Goal: Information Seeking & Learning: Check status

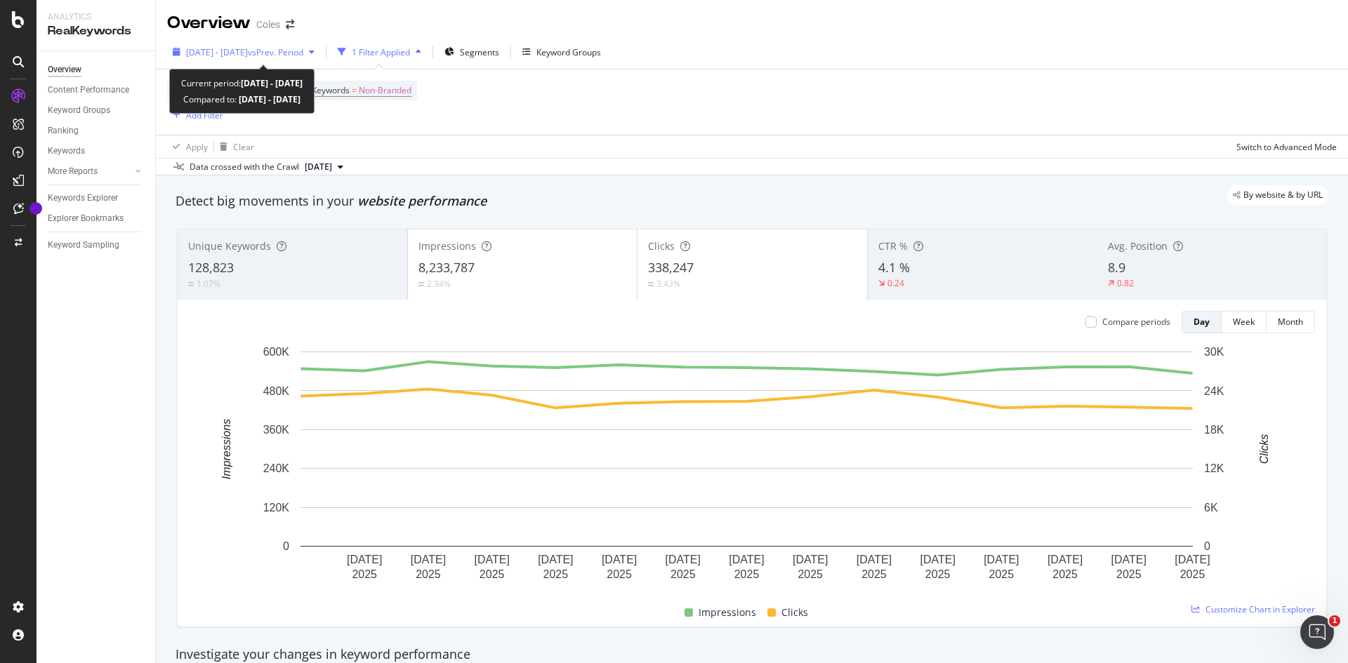
click at [303, 50] on span "vs Prev. Period" at bounding box center [275, 52] width 55 height 12
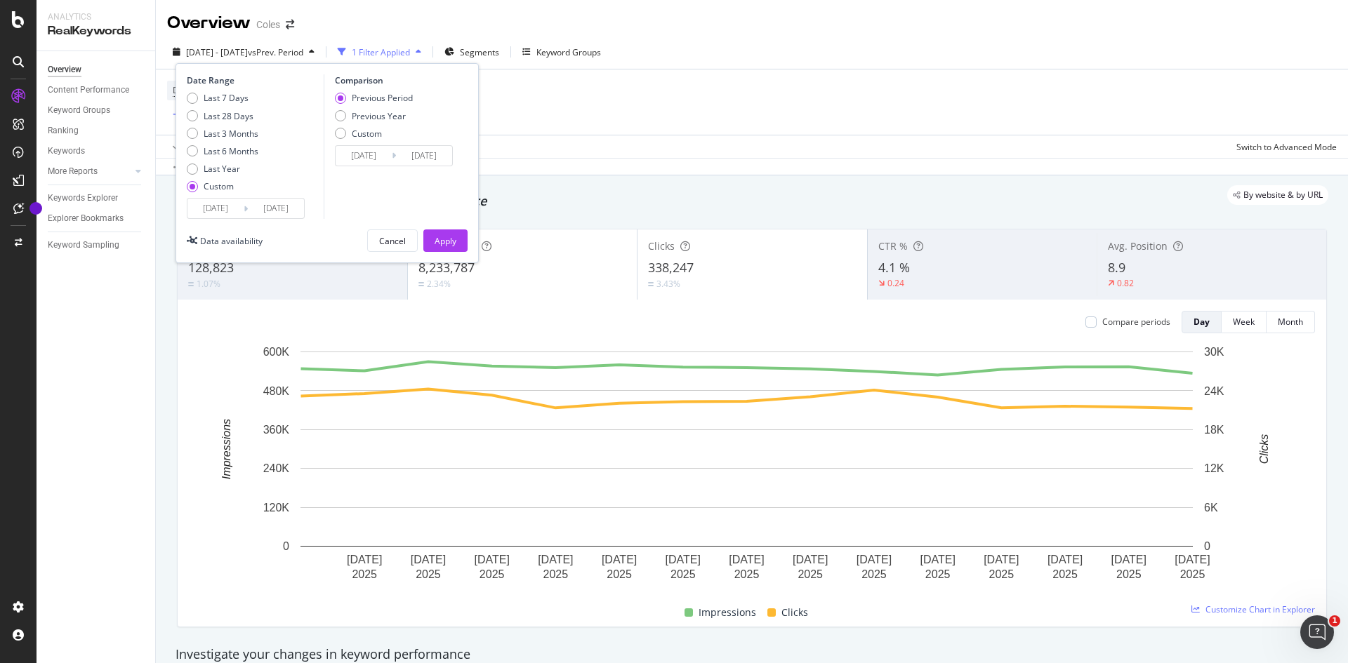
click at [444, 246] on div "Apply" at bounding box center [446, 241] width 22 height 12
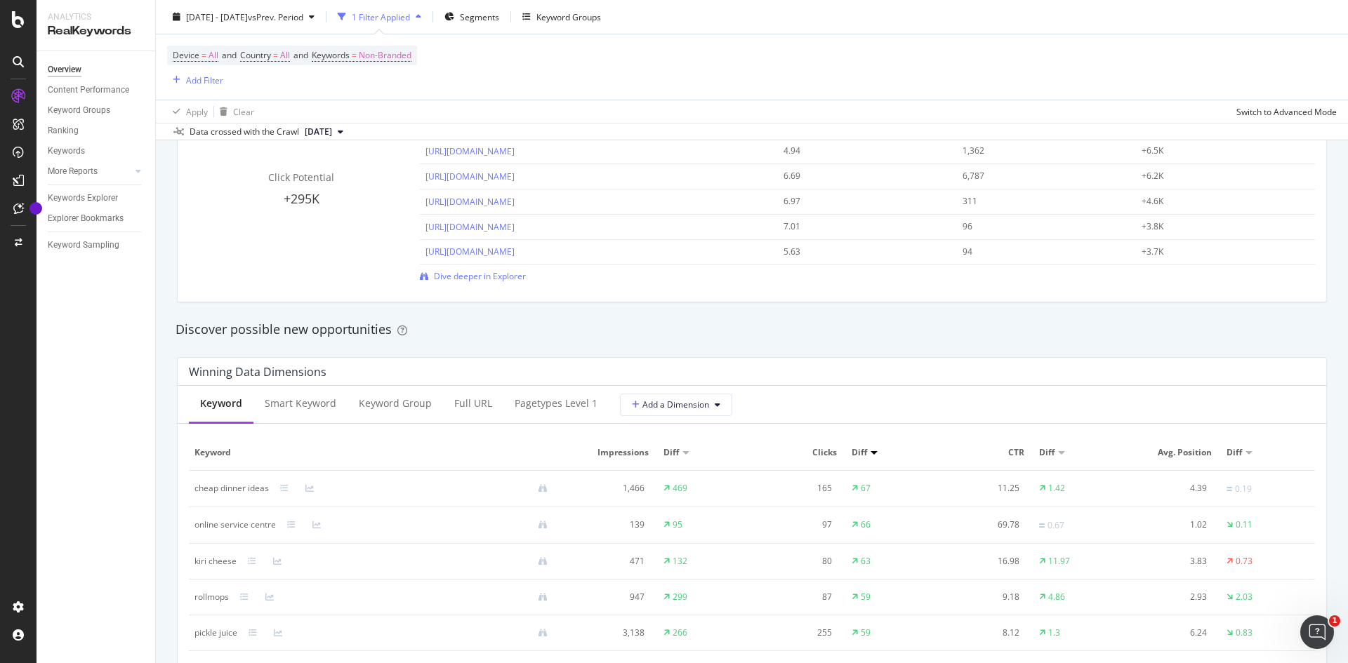
scroll to position [1123, 0]
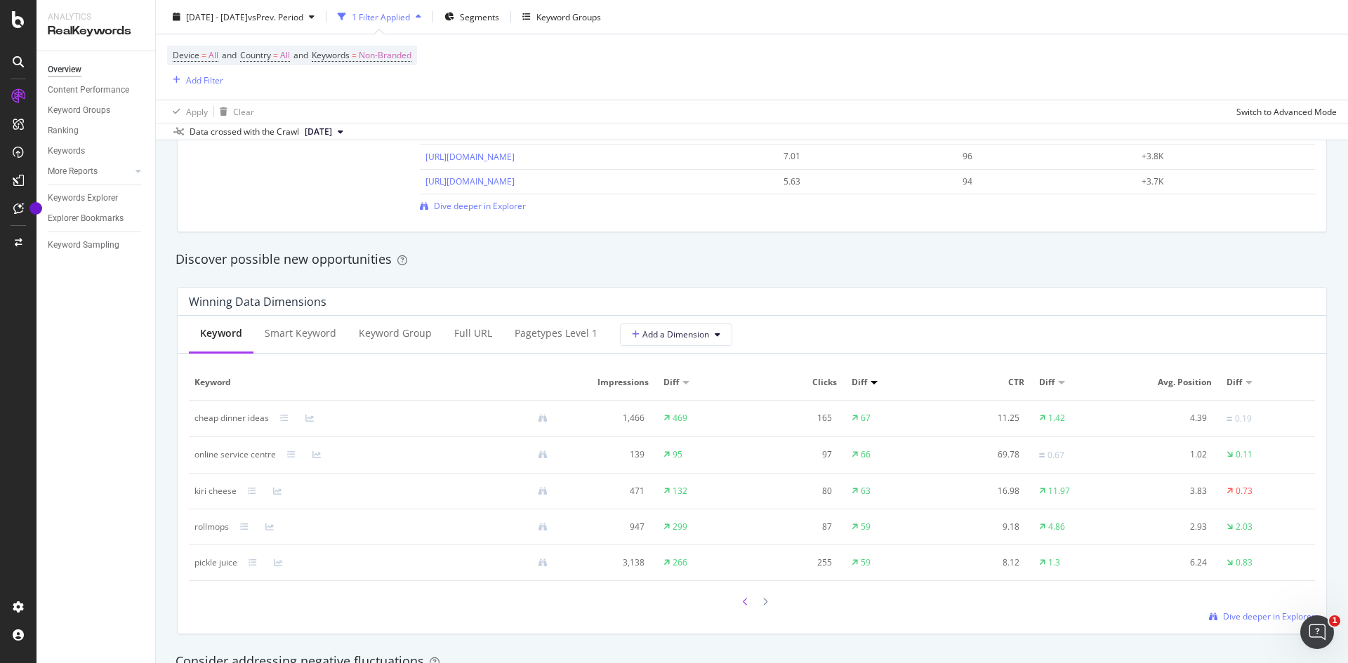
click at [743, 603] on icon at bounding box center [746, 602] width 6 height 8
click at [743, 603] on icon at bounding box center [746, 601] width 6 height 8
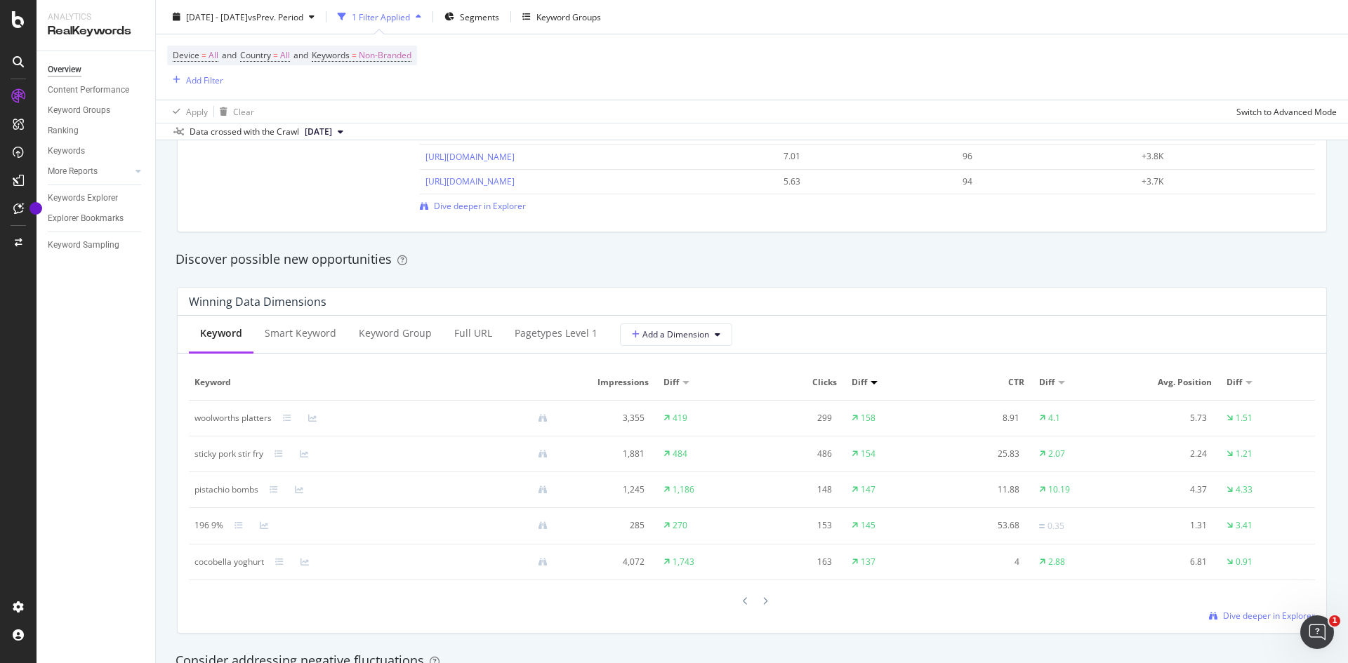
click at [743, 603] on icon at bounding box center [746, 601] width 6 height 8
click at [743, 603] on icon at bounding box center [746, 603] width 6 height 8
click at [743, 603] on icon at bounding box center [746, 602] width 6 height 8
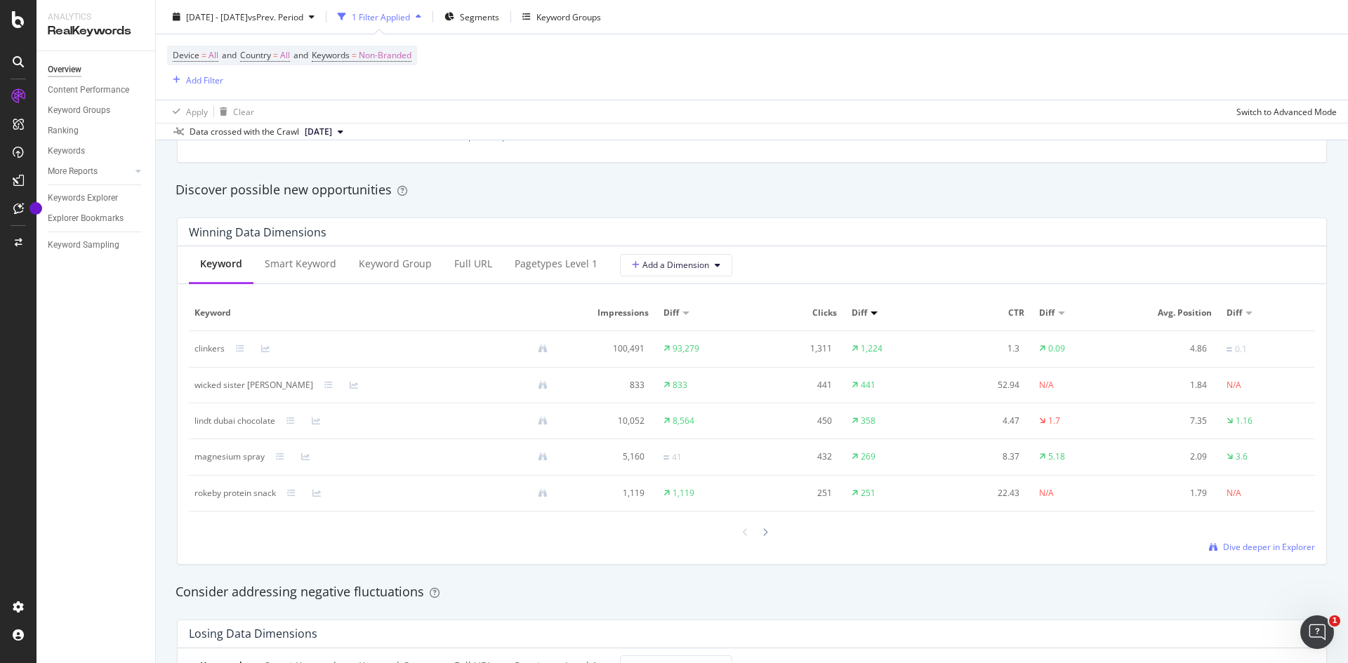
scroll to position [1193, 0]
drag, startPoint x: 187, startPoint y: 223, endPoint x: 365, endPoint y: 243, distance: 179.4
click at [365, 243] on div "Winning Data Dimensions" at bounding box center [752, 232] width 1149 height 28
click at [833, 260] on div "Keyword Smart Keyword Keyword Group Full URL pagetypes Level 1 Add a Dimension" at bounding box center [752, 265] width 1149 height 38
drag, startPoint x: 805, startPoint y: 347, endPoint x: 885, endPoint y: 349, distance: 80.0
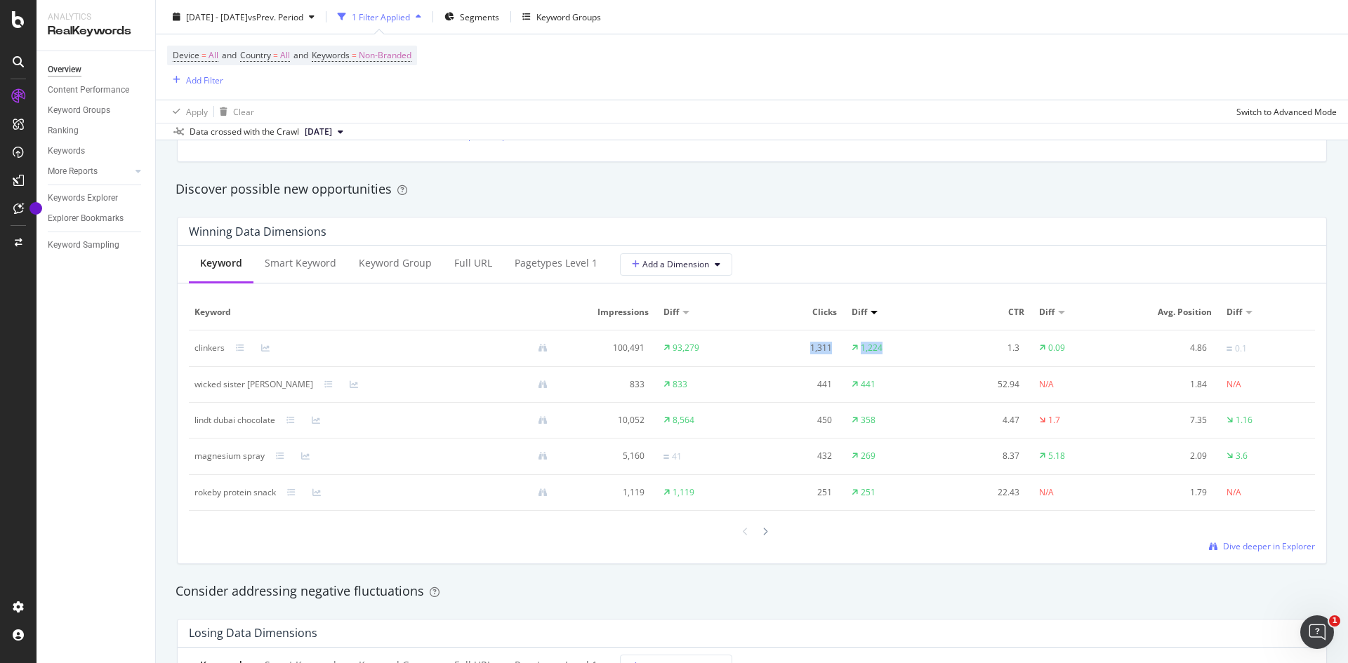
click at [885, 349] on tr "clinkers 100,491 93,279 1,311 1,224 1.3 0.09 4.86 0.1" at bounding box center [752, 349] width 1126 height 37
click at [906, 297] on th "Diff" at bounding box center [893, 313] width 94 height 36
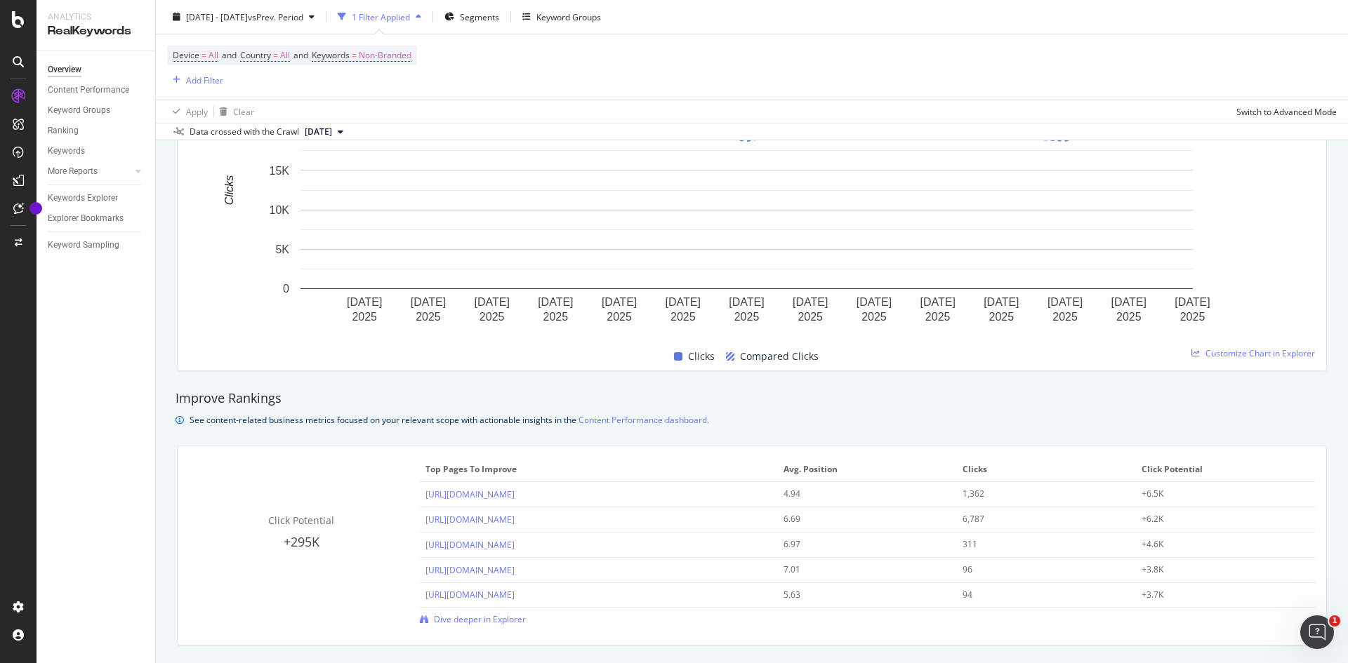
scroll to position [148, 0]
